Goal: Information Seeking & Learning: Learn about a topic

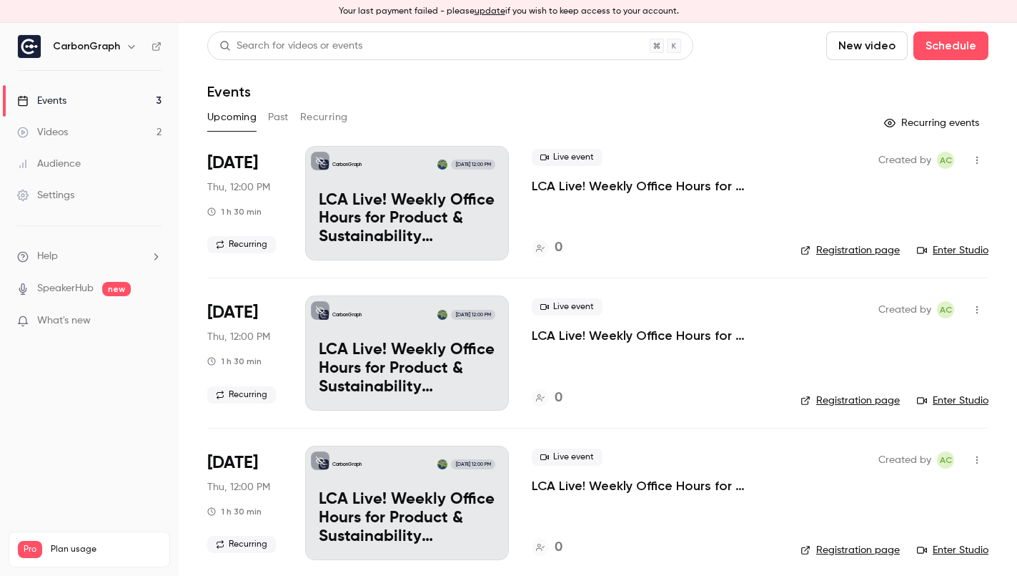
click at [280, 109] on button "Past" at bounding box center [278, 117] width 21 height 23
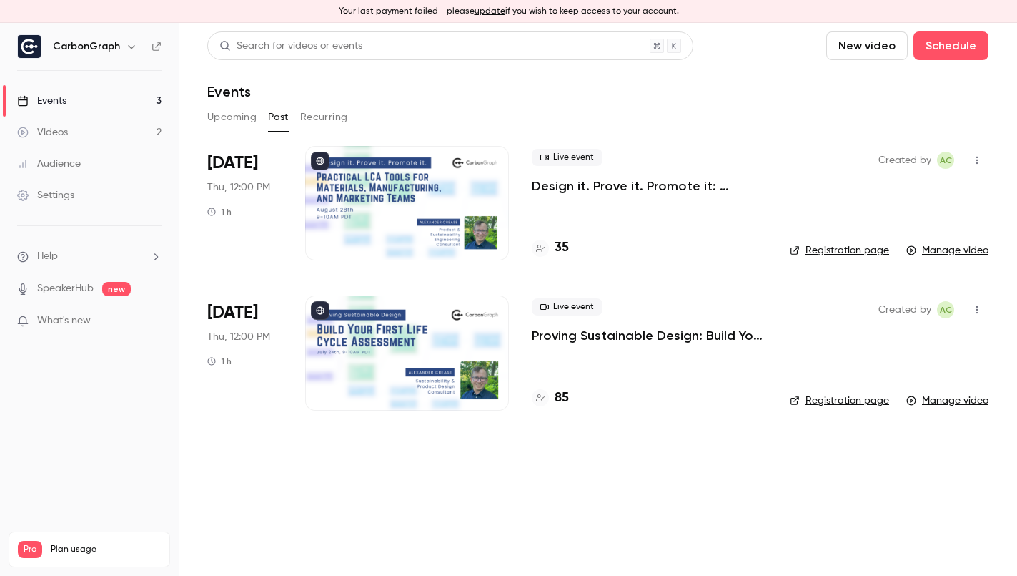
click at [581, 184] on p "Design it. Prove it. Promote it: Practical LCA Tools for Materials, Manufacturi…" at bounding box center [649, 185] width 235 height 17
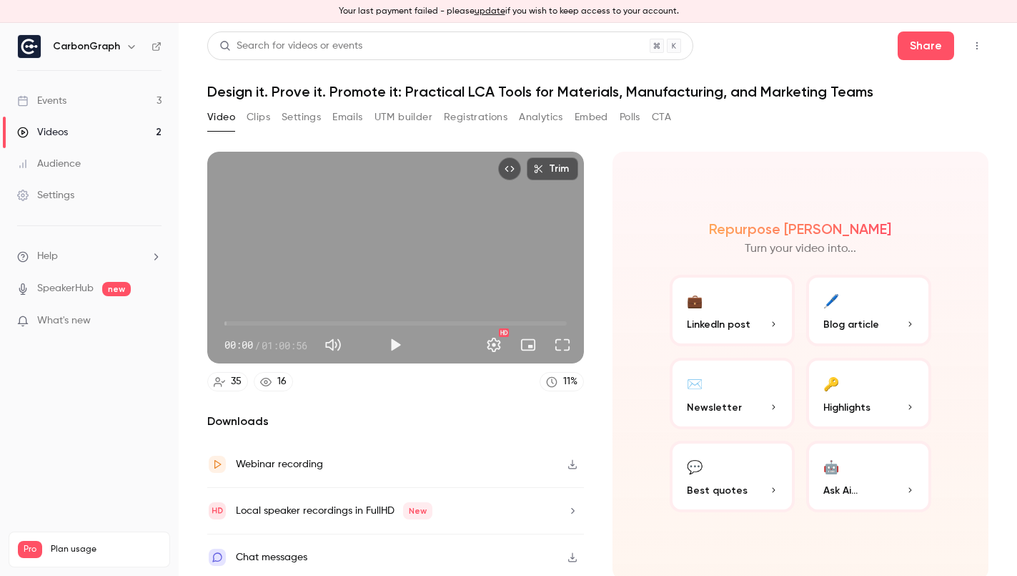
click at [528, 123] on button "Analytics" at bounding box center [541, 117] width 44 height 23
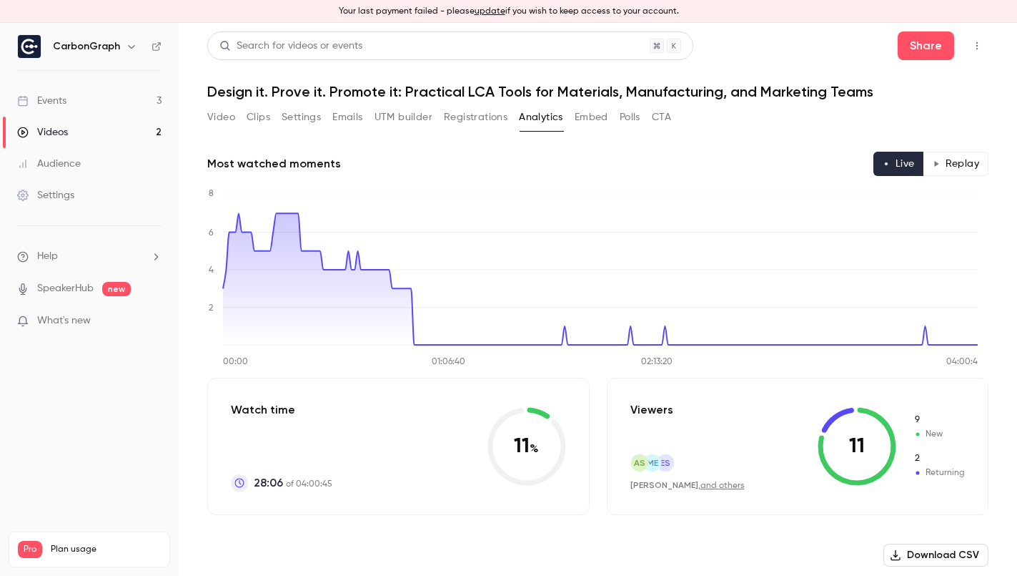
click at [491, 9] on button "update" at bounding box center [490, 11] width 31 height 13
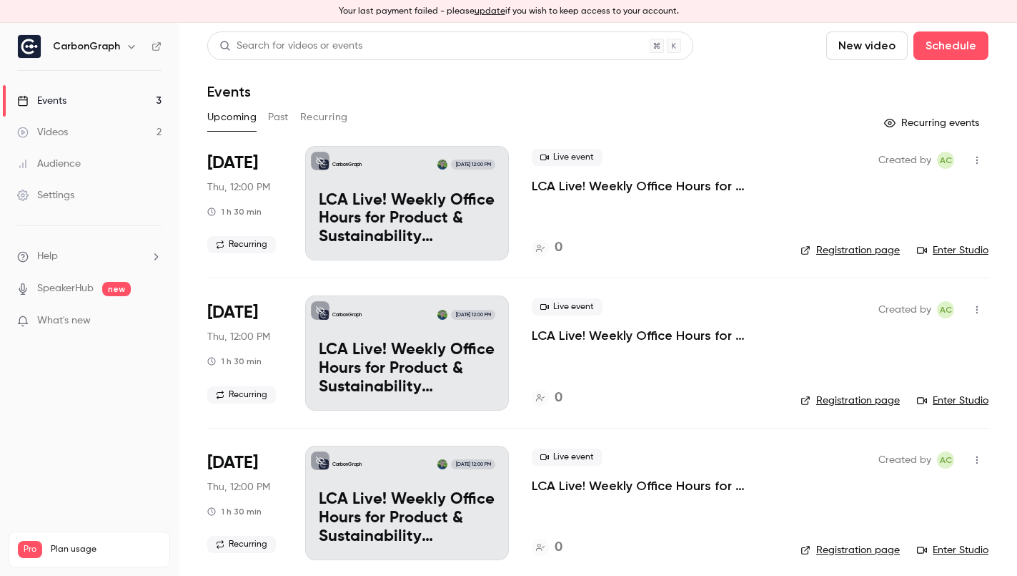
click at [278, 115] on button "Past" at bounding box center [278, 117] width 21 height 23
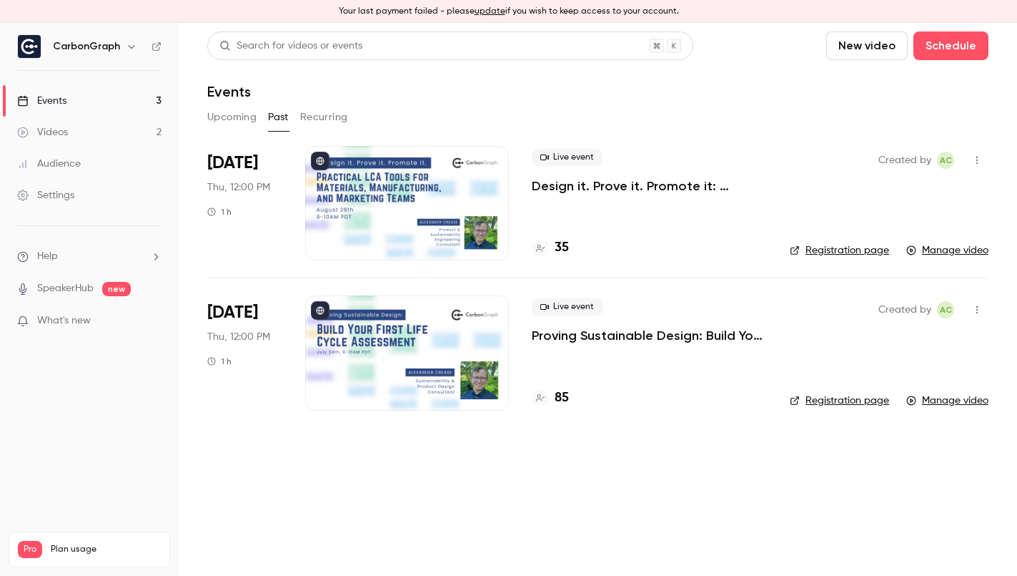
click at [574, 179] on p "Design it. Prove it. Promote it: Practical LCA Tools for Materials, Manufacturi…" at bounding box center [649, 185] width 235 height 17
